Goal: Information Seeking & Learning: Learn about a topic

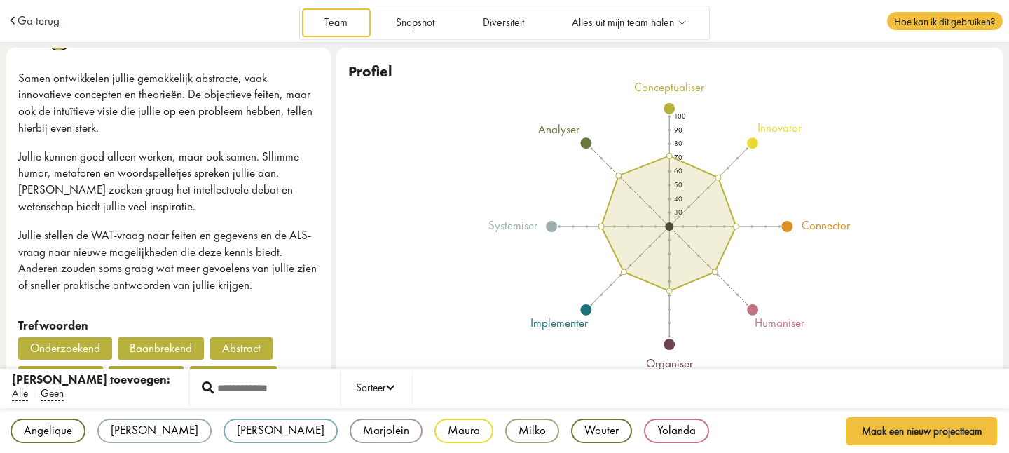
scroll to position [327, 0]
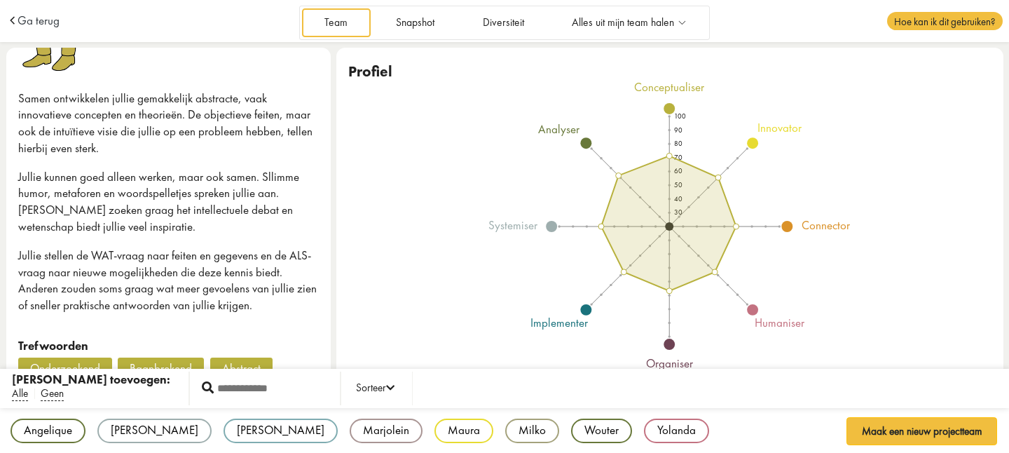
click at [279, 299] on p "Jullie stellen de WAT-vraag naar feiten en gegevens en de ALS-vraag naar nieuwe…" at bounding box center [168, 280] width 301 height 67
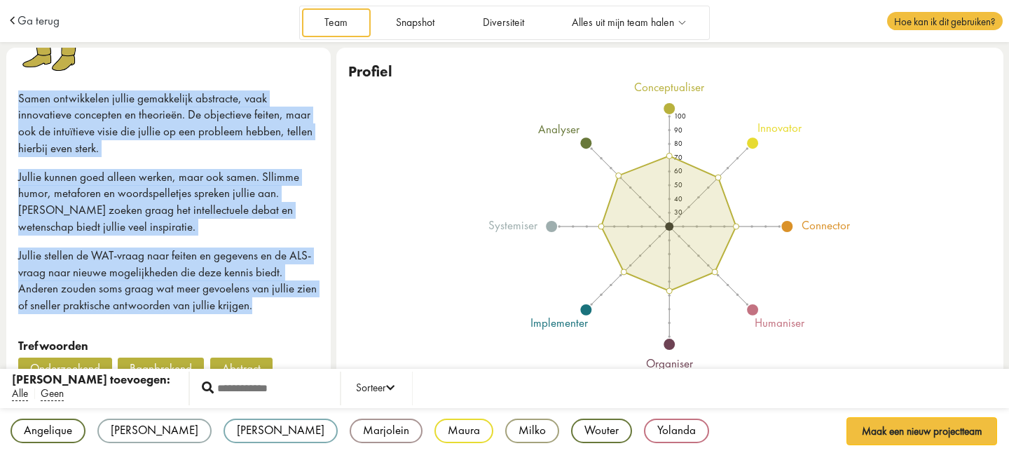
drag, startPoint x: 271, startPoint y: 305, endPoint x: 13, endPoint y: 93, distance: 333.7
click at [13, 93] on div "Team Stijl Stijl van Team Stijl Gecombineerde stijl conceptualiser Samen ontwik…" at bounding box center [168, 224] width 325 height 352
copy div "Samen ontwikkelen jullie gemakkelijk abstracte, vaak innovatieve concepten en t…"
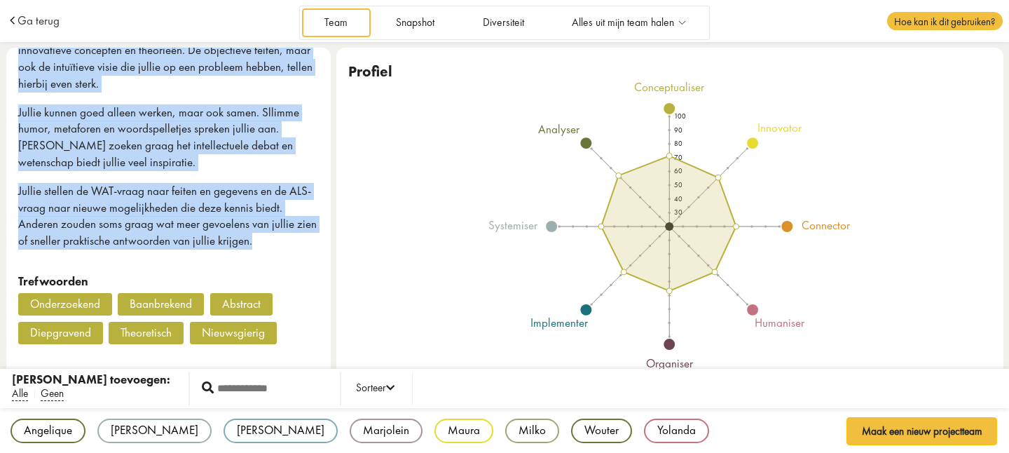
scroll to position [395, 0]
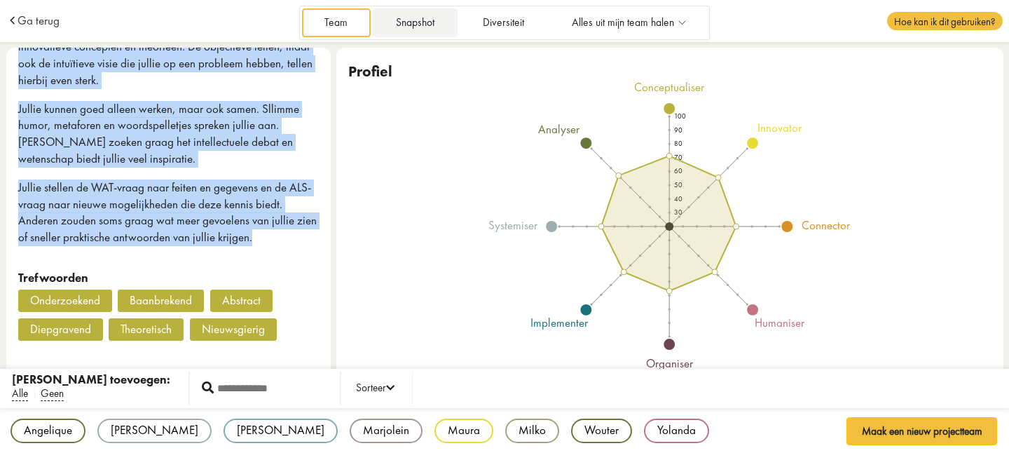
click at [414, 26] on link "Snapshot" at bounding box center [415, 22] width 84 height 29
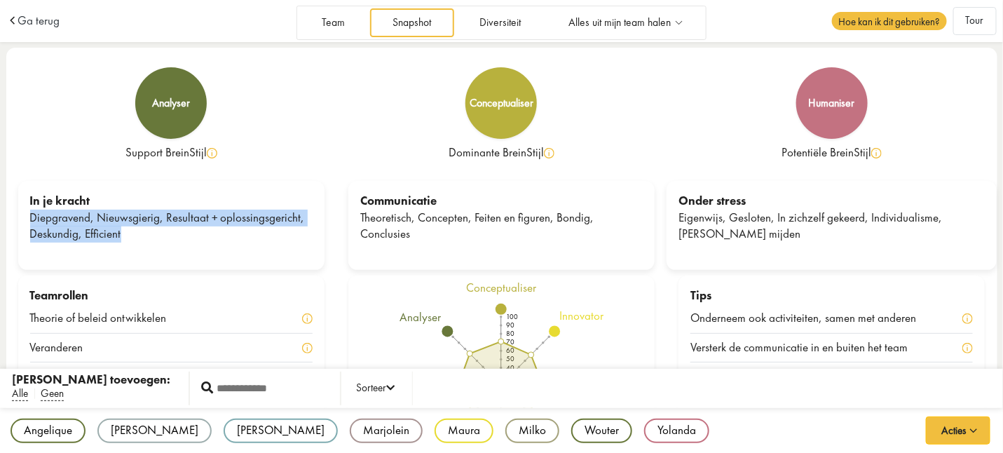
drag, startPoint x: 135, startPoint y: 235, endPoint x: 23, endPoint y: 218, distance: 113.4
click at [23, 218] on div "In je kracht Diepgravend, Nieuwsgierig, Resultaat + oplossingsgericht, Deskundi…" at bounding box center [171, 225] width 306 height 89
copy div "Diepgravend, Nieuwsgierig, Resultaat + oplossingsgericht, Deskundig, Efficient"
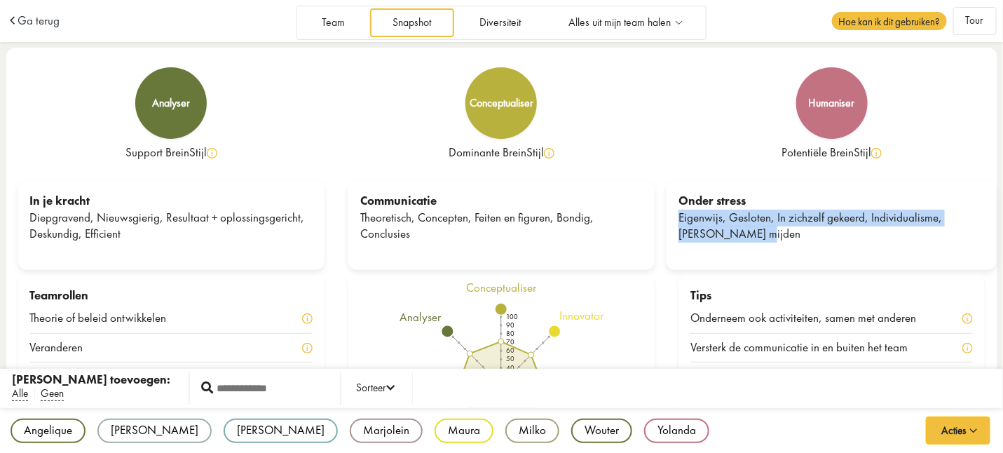
drag, startPoint x: 720, startPoint y: 235, endPoint x: 681, endPoint y: 219, distance: 42.4
click at [681, 219] on div "Eigenwijs, Gesloten, In zichzelf gekeerd, Individualisme, [PERSON_NAME] mijden" at bounding box center [831, 227] width 306 height 34
copy div "Eigenwijs, Gesloten, In zichzelf gekeerd, Individualisme, [PERSON_NAME] mijden"
